Goal: Task Accomplishment & Management: Manage account settings

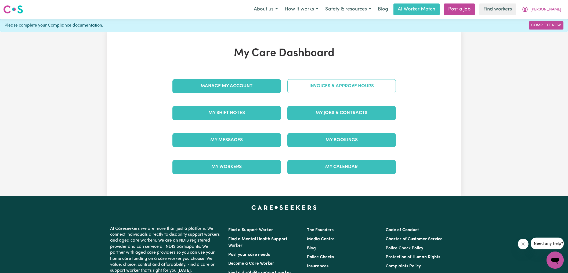
click at [293, 85] on link "Invoices & Approve Hours" at bounding box center [342, 86] width 109 height 14
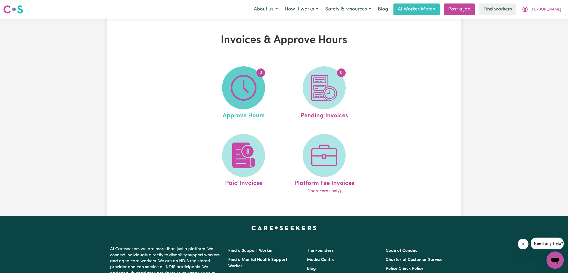
click at [262, 85] on span "0" at bounding box center [243, 87] width 43 height 43
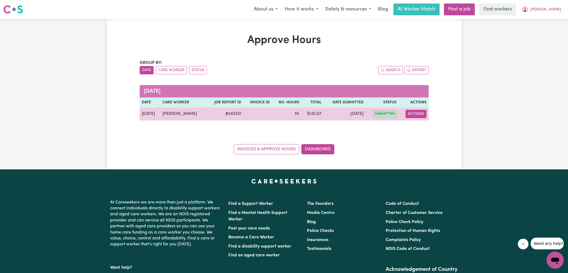
click at [413, 114] on button "Actions" at bounding box center [416, 114] width 21 height 8
click at [419, 123] on link "View Job Report" at bounding box center [430, 126] width 46 height 11
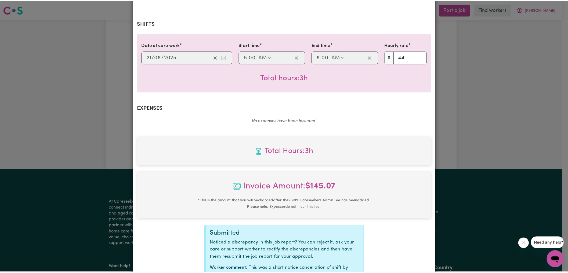
scroll to position [148, 0]
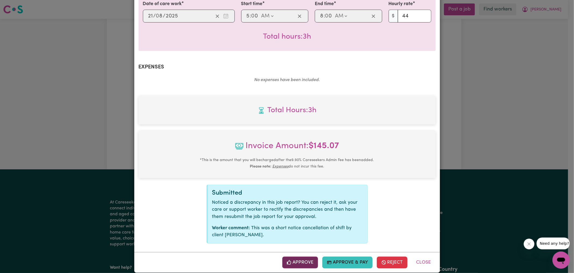
click at [305, 257] on button "Approve" at bounding box center [300, 263] width 36 height 12
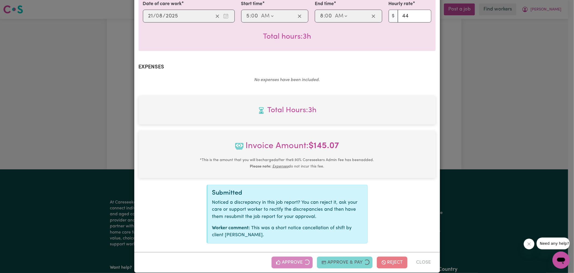
click at [493, 74] on div "Job Report # 240231 - [PERSON_NAME] Summary Job report # 240231 Client name: [P…" at bounding box center [287, 136] width 574 height 273
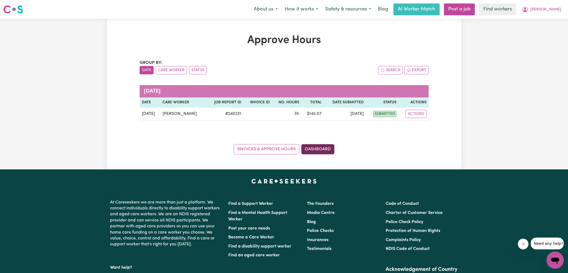
click at [325, 148] on link "Dashboard" at bounding box center [318, 149] width 33 height 10
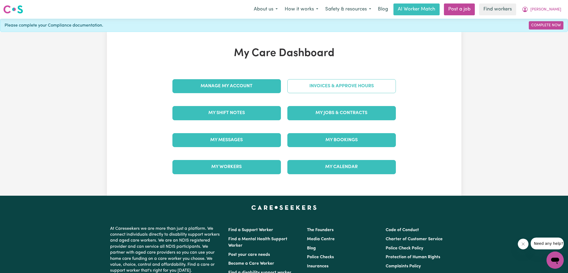
click at [317, 84] on link "Invoices & Approve Hours" at bounding box center [342, 86] width 109 height 14
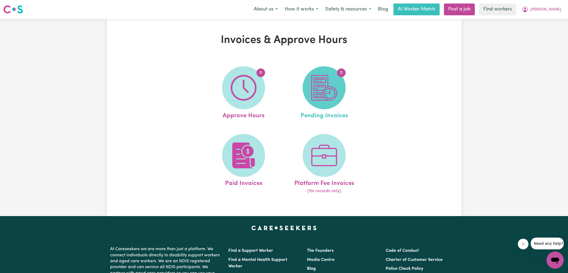
click at [330, 99] on img at bounding box center [324, 88] width 26 height 26
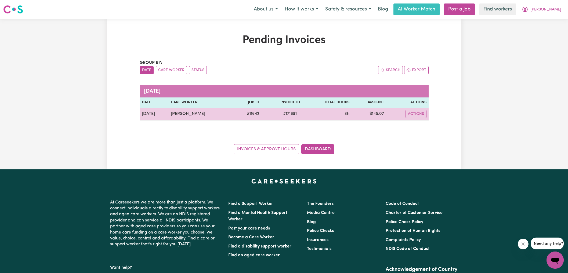
click at [289, 112] on span "# 171691" at bounding box center [290, 114] width 20 height 6
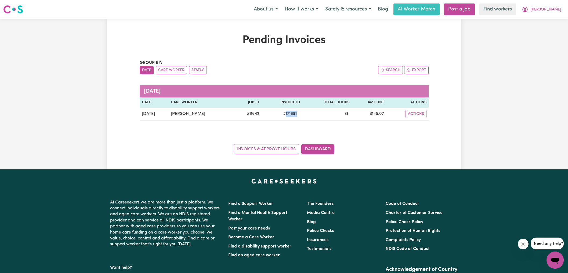
copy span "171691"
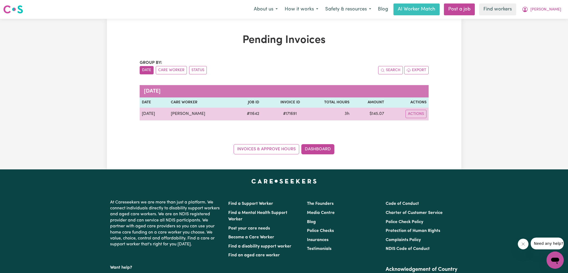
click at [380, 113] on td "$ 145.07" at bounding box center [369, 114] width 35 height 13
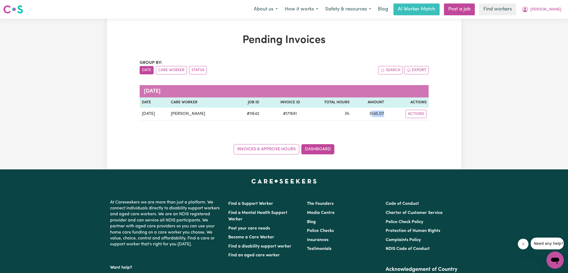
copy td "145.07"
click at [529, 9] on icon "My Account" at bounding box center [525, 9] width 6 height 6
click at [544, 29] on link "Logout" at bounding box center [543, 31] width 42 height 10
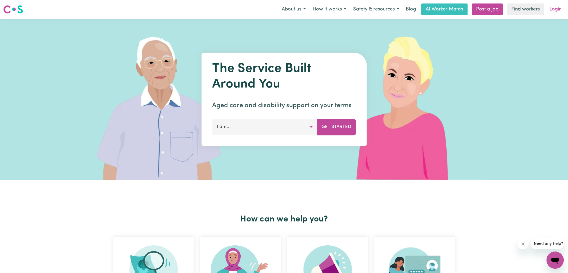
click at [556, 13] on link "Login" at bounding box center [556, 9] width 19 height 12
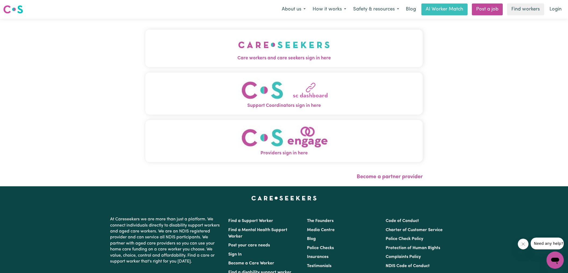
click at [285, 50] on img "Care workers and care seekers sign in here" at bounding box center [284, 45] width 92 height 20
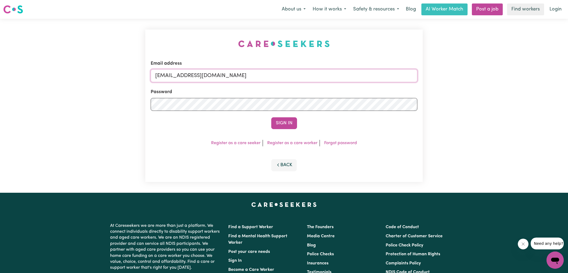
drag, startPoint x: 182, startPoint y: 76, endPoint x: 483, endPoint y: 91, distance: 301.3
click at [483, 91] on div "Email address [EMAIL_ADDRESS][DOMAIN_NAME] Password Sign In Register as a care …" at bounding box center [284, 106] width 568 height 174
type input "[EMAIL_ADDRESS][DOMAIN_NAME]"
click at [271, 117] on button "Sign In" at bounding box center [284, 123] width 26 height 12
